Goal: Information Seeking & Learning: Learn about a topic

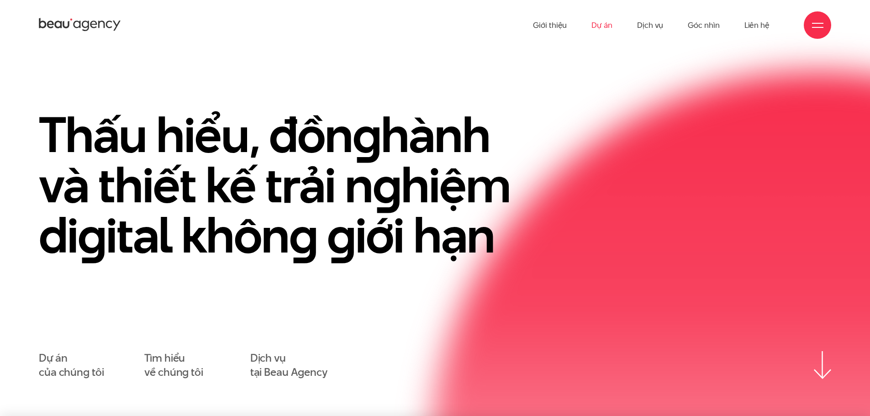
click at [605, 25] on link "Dự án" at bounding box center [601, 25] width 21 height 50
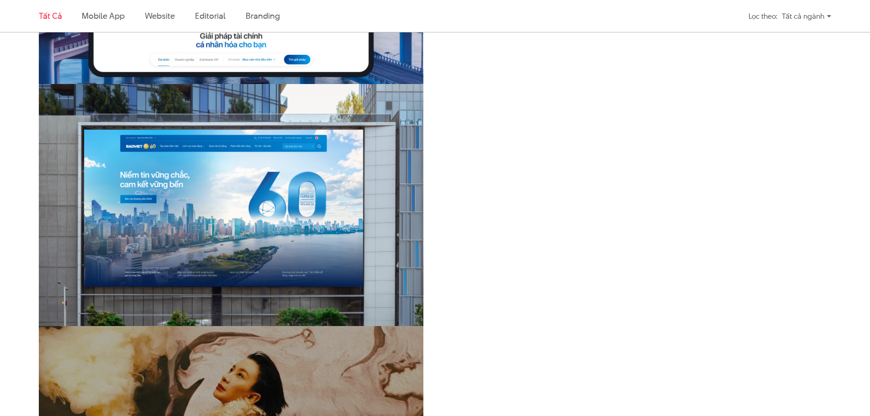
scroll to position [1229, 0]
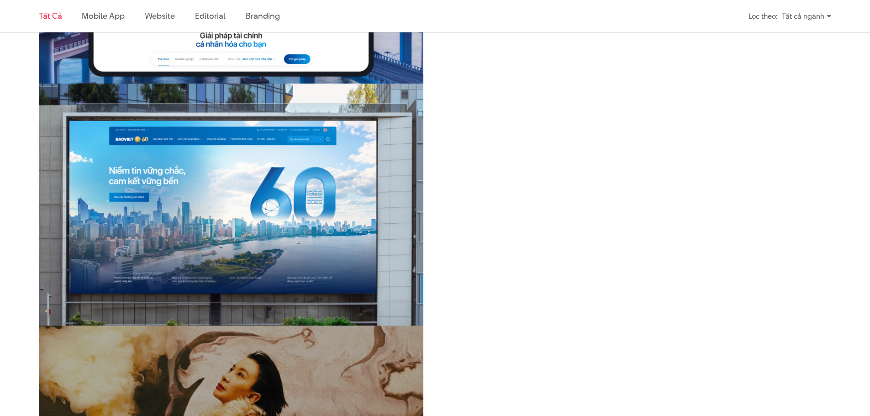
click at [244, 179] on img at bounding box center [231, 213] width 423 height 284
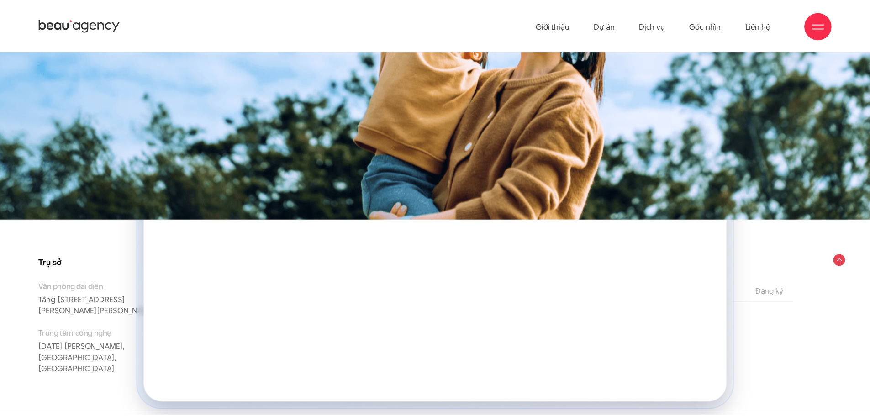
scroll to position [10049, 0]
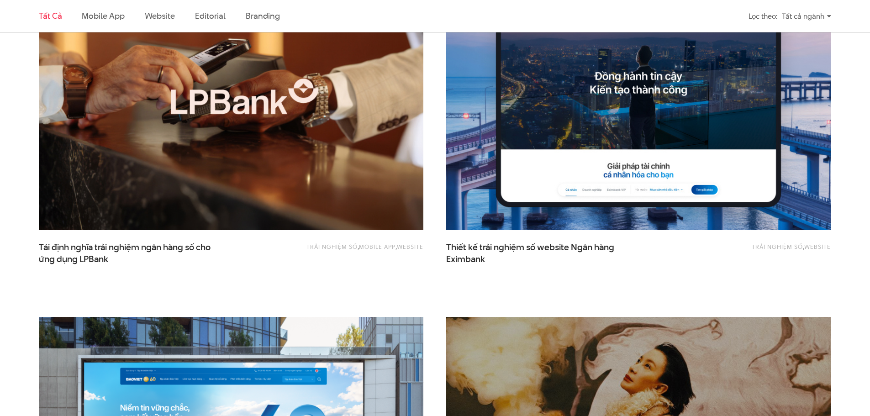
scroll to position [741, 0]
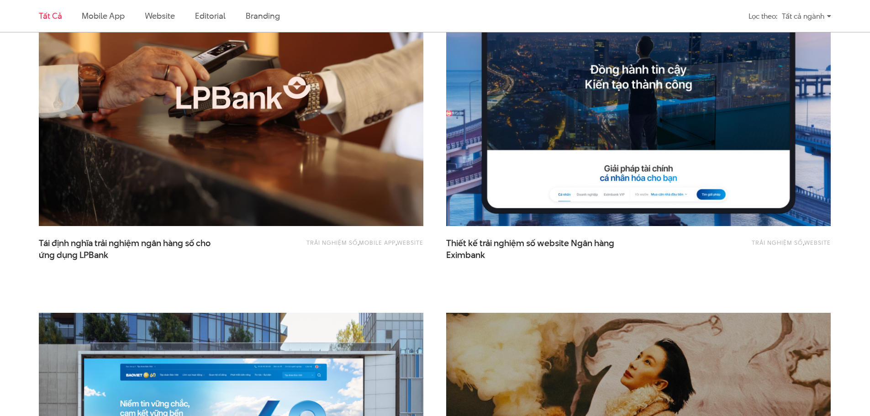
click at [554, 178] on img at bounding box center [638, 98] width 423 height 284
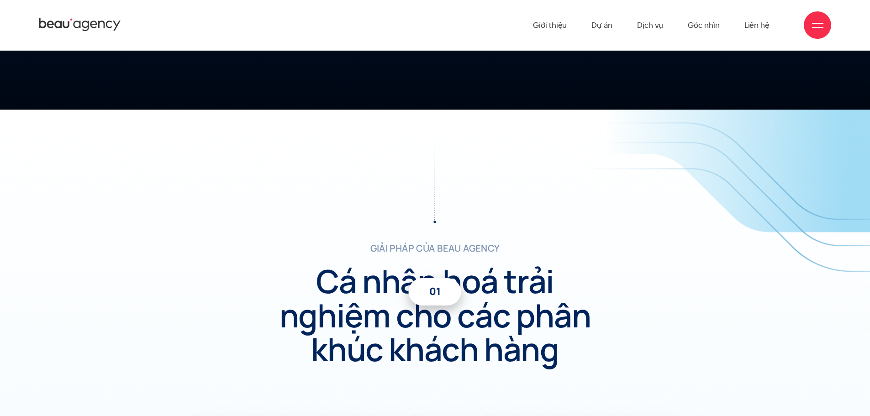
scroll to position [2873, 0]
click at [98, 17] on icon at bounding box center [80, 25] width 82 height 16
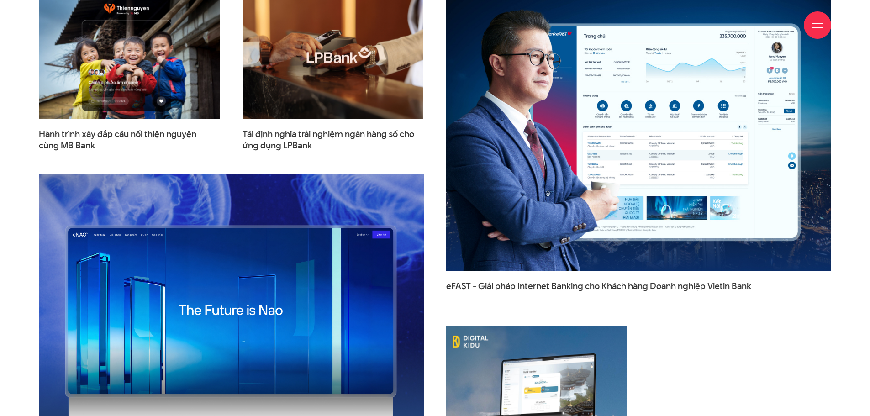
scroll to position [1458, 0]
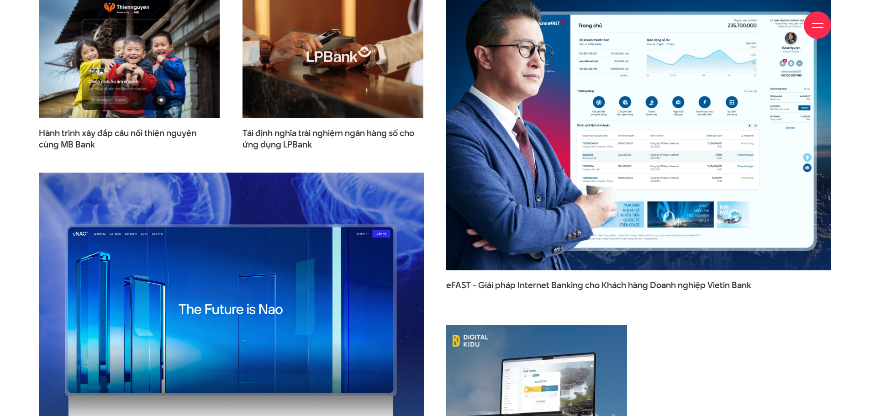
click at [515, 191] on img at bounding box center [638, 132] width 423 height 303
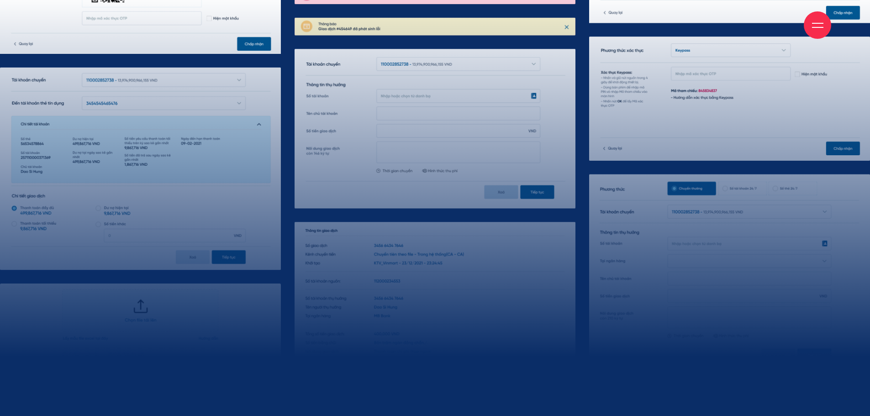
scroll to position [9968, 0]
